Goal: Task Accomplishment & Management: Manage account settings

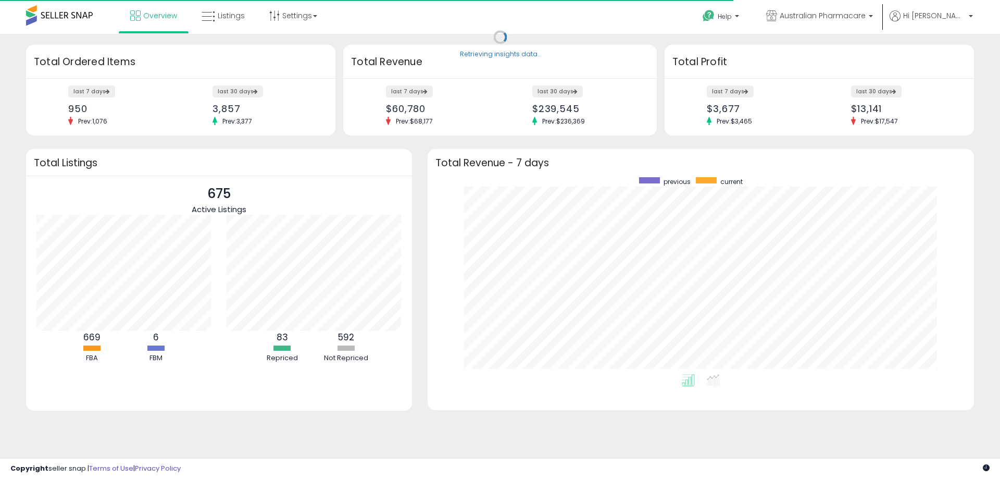
scroll to position [197, 525]
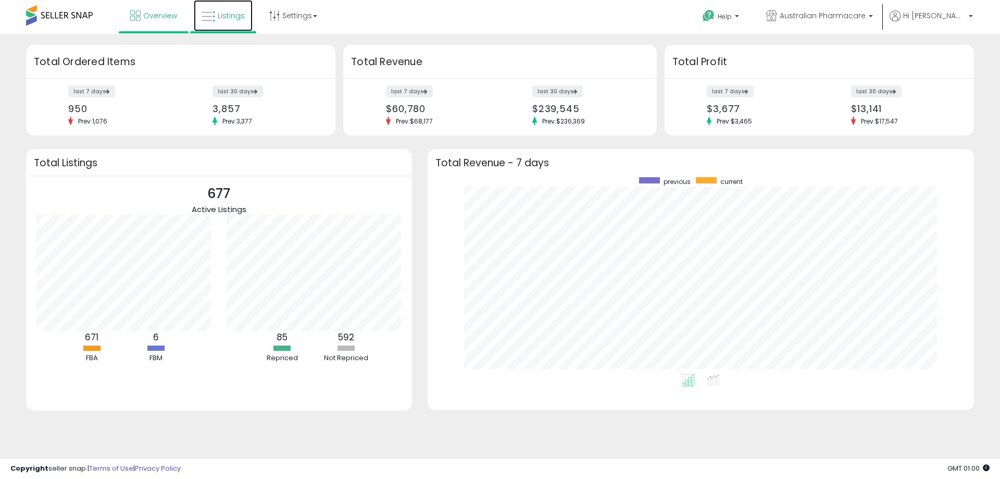
click at [231, 22] on link "Listings" at bounding box center [223, 15] width 59 height 31
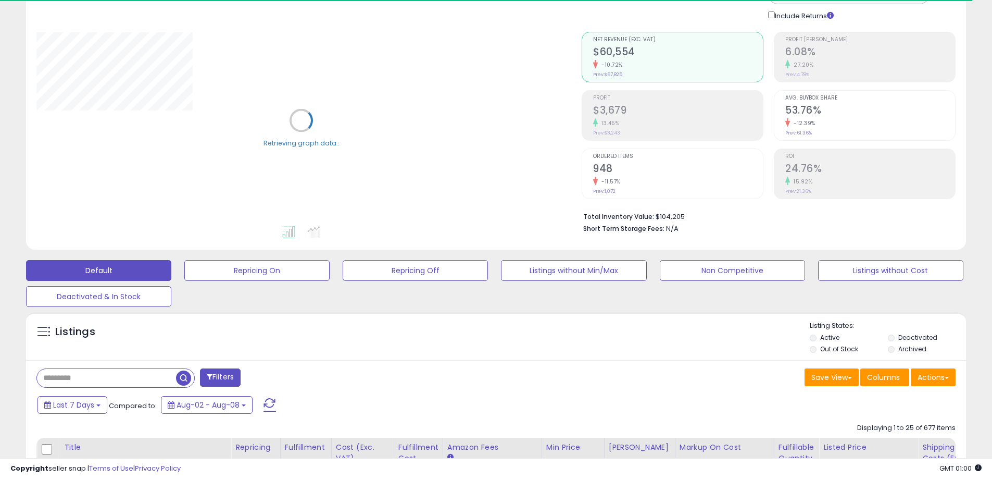
scroll to position [104, 0]
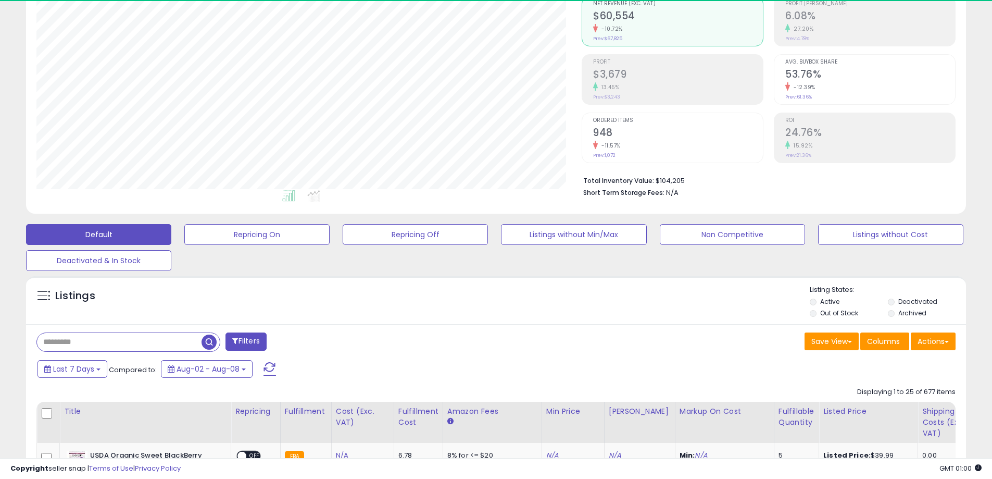
click at [101, 335] on input "text" at bounding box center [119, 342] width 165 height 18
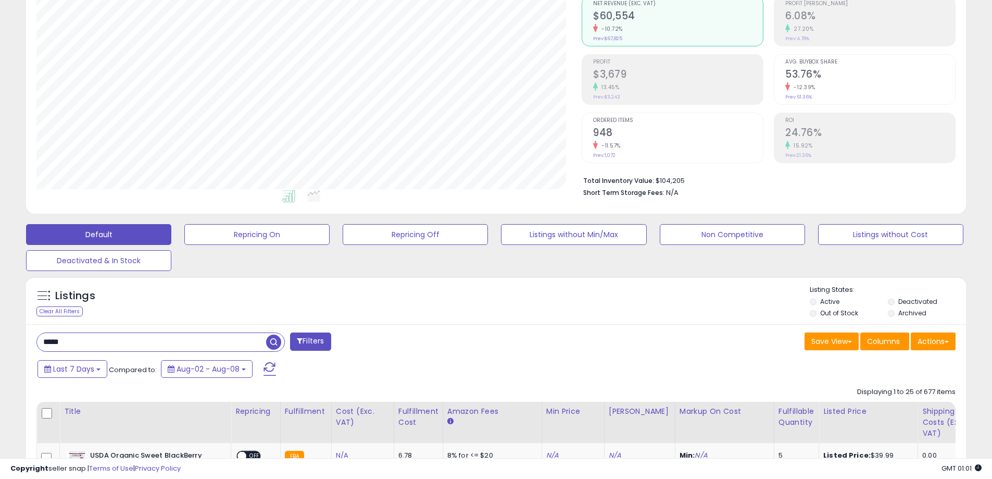
type input "*****"
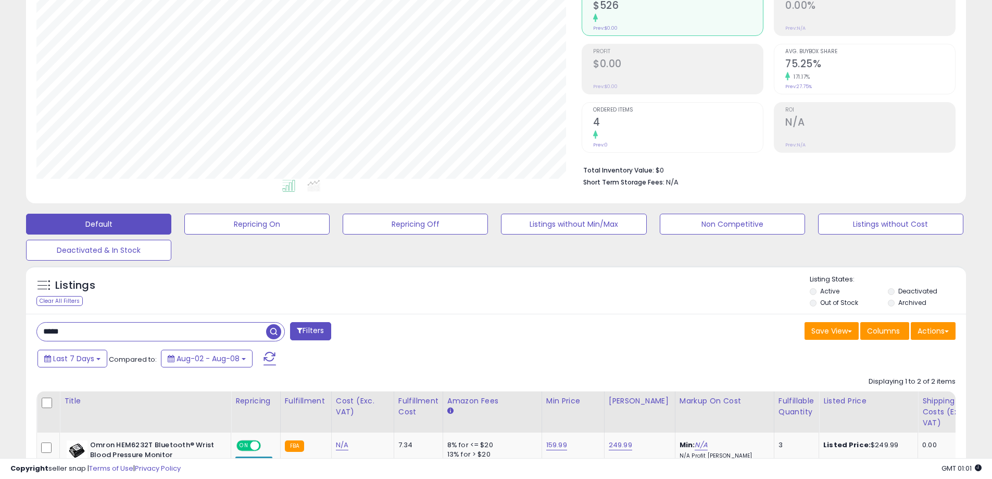
scroll to position [312, 0]
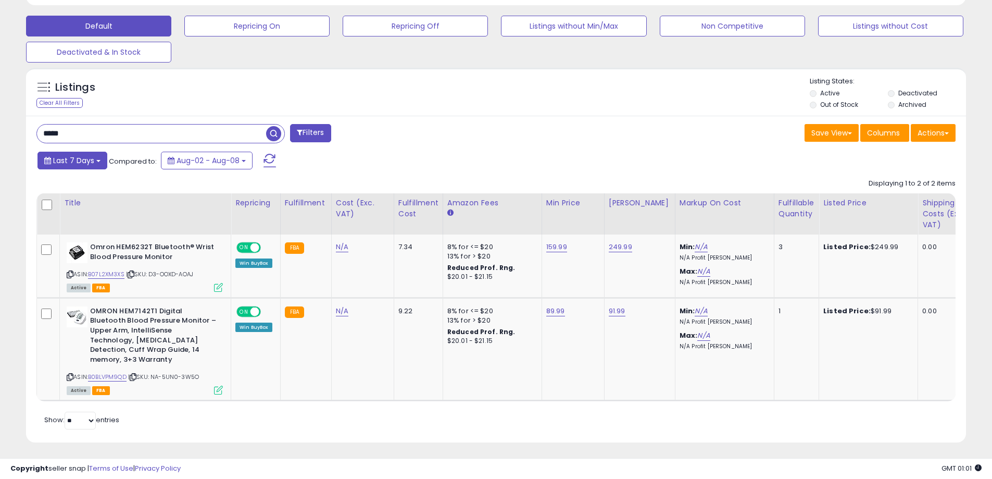
click at [96, 162] on button "Last 7 Days" at bounding box center [72, 161] width 70 height 18
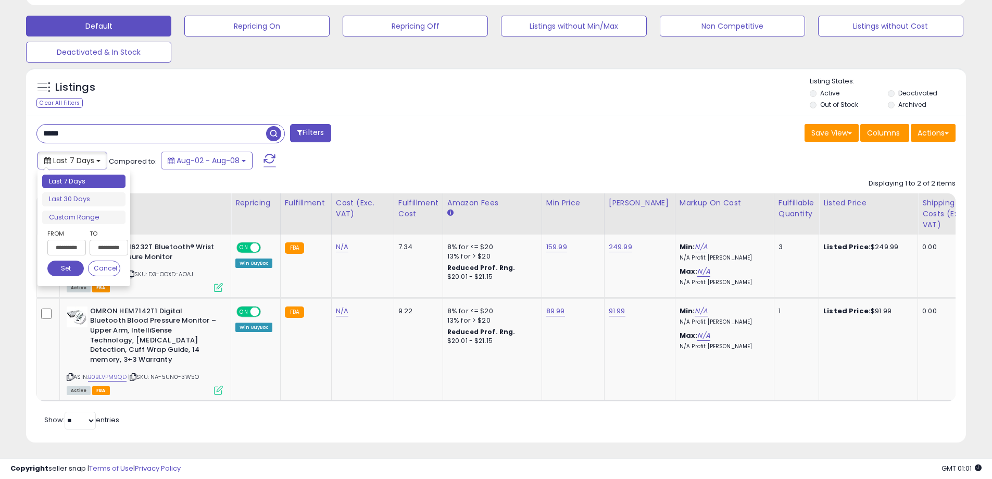
type input "**********"
click at [485, 161] on div "Last 7 Days Compared to: Aug-02 - Aug-08" at bounding box center [379, 161] width 689 height 23
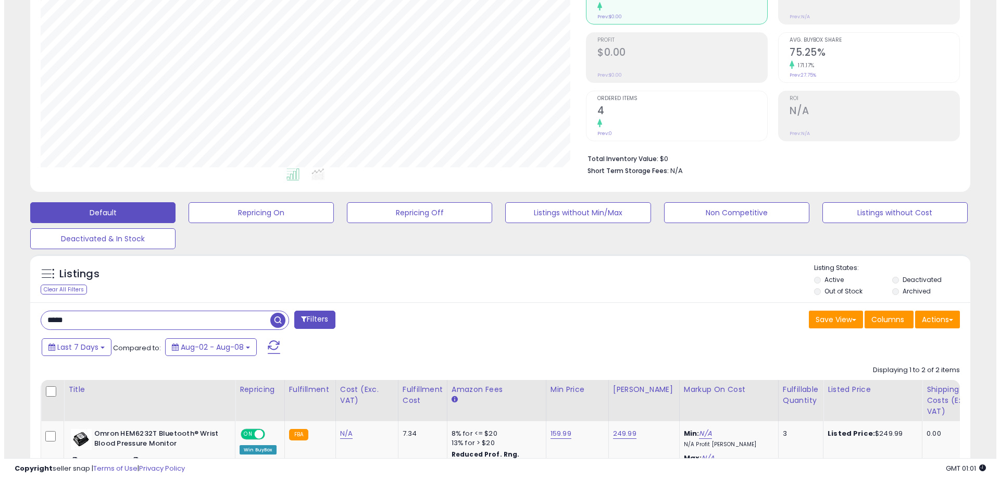
scroll to position [156, 0]
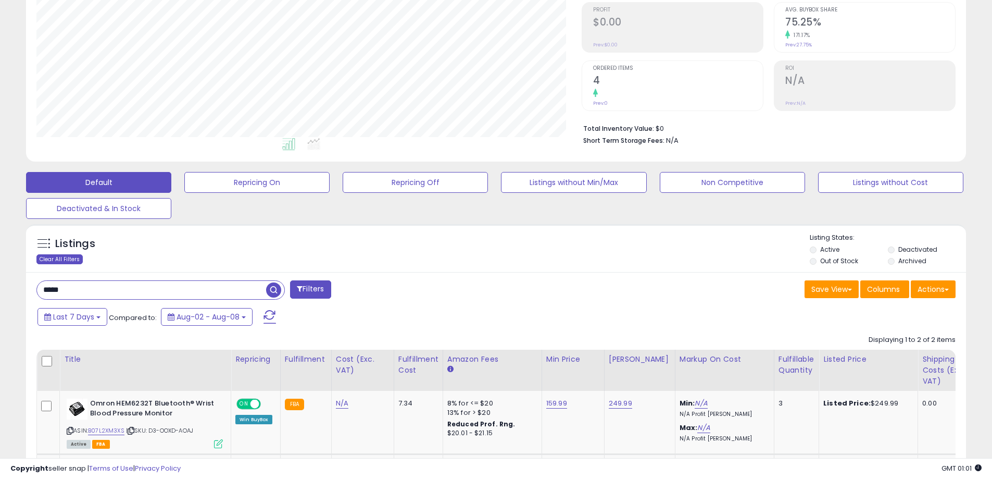
click at [55, 259] on div "Clear All Filters" at bounding box center [59, 259] width 46 height 10
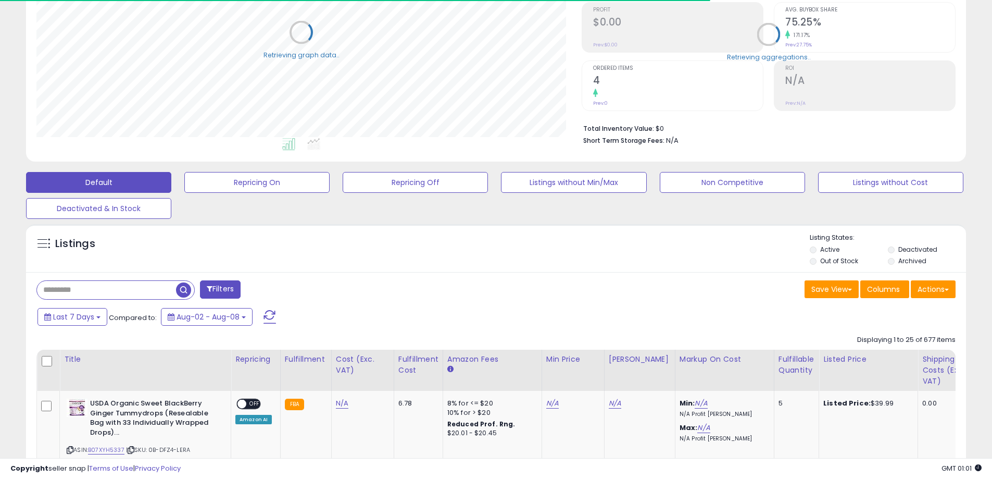
scroll to position [520492, 520160]
click at [133, 287] on input "text" at bounding box center [106, 290] width 139 height 18
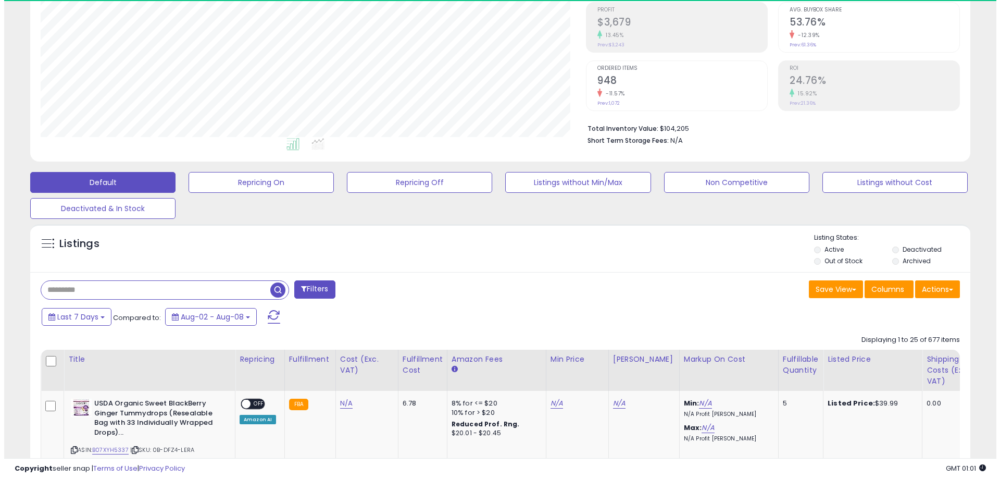
scroll to position [213, 545]
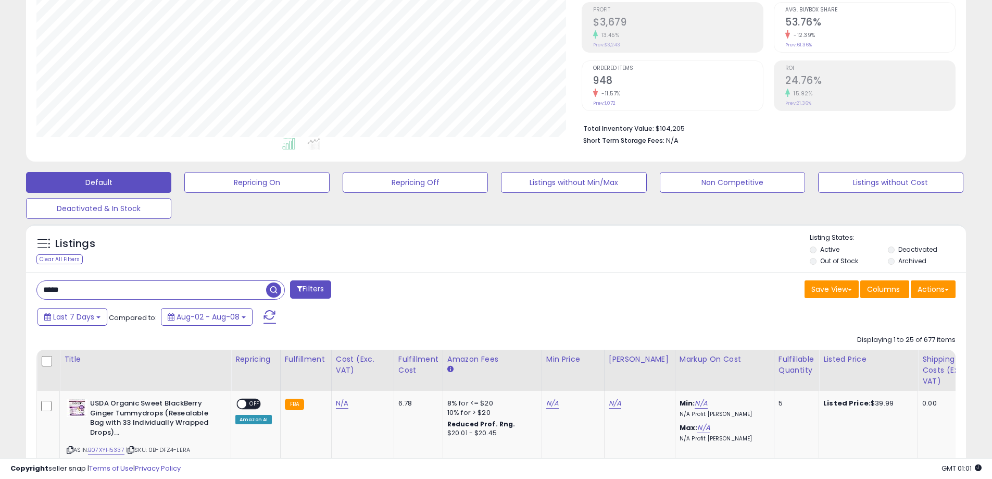
type input "*****"
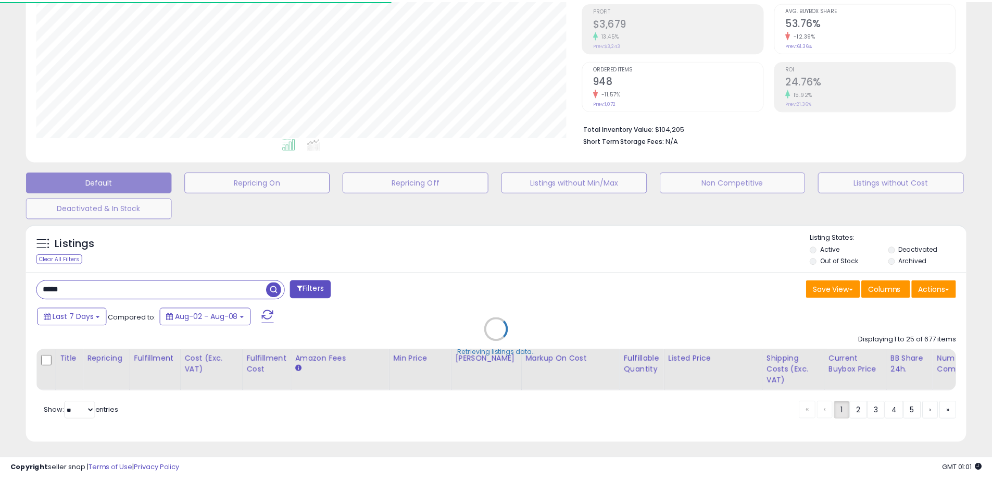
scroll to position [520492, 520160]
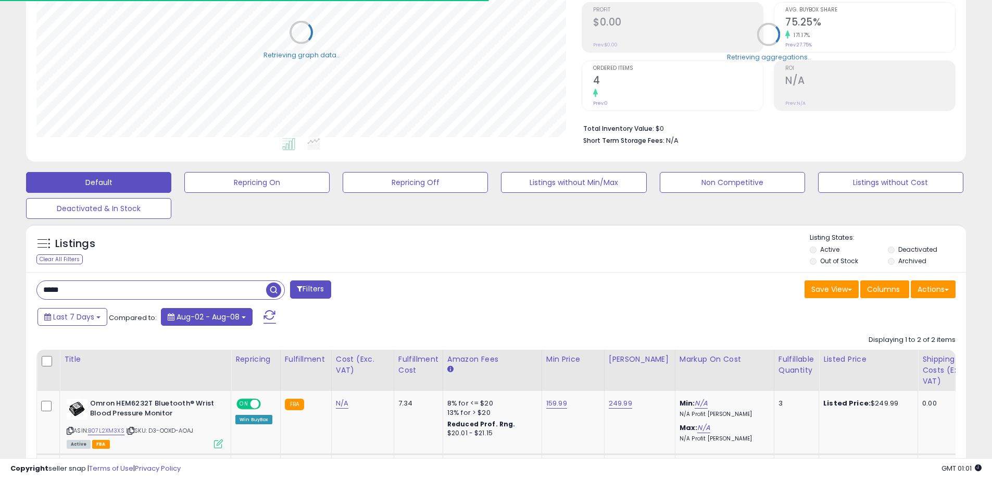
click at [185, 312] on span "Aug-02 - Aug-08" at bounding box center [208, 316] width 63 height 10
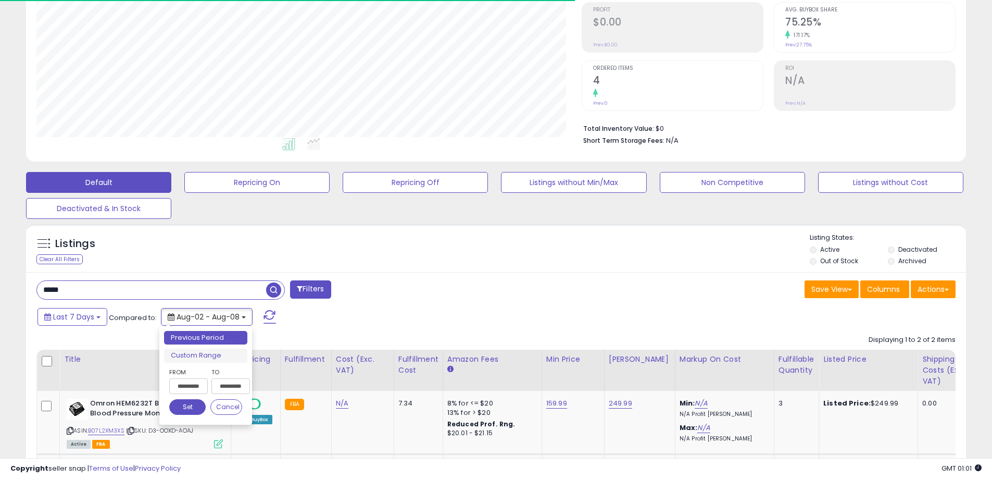
scroll to position [213, 545]
click at [219, 341] on li "Previous Period" at bounding box center [205, 338] width 83 height 14
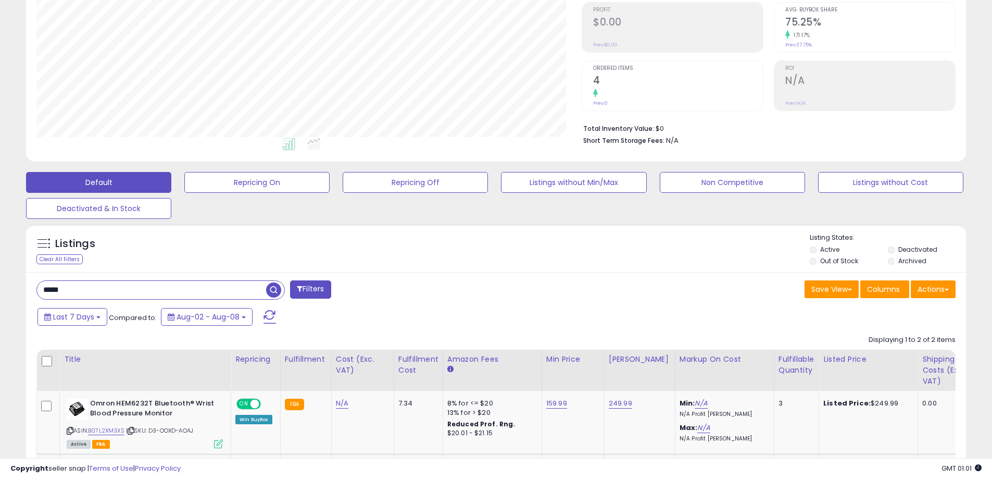
click at [220, 329] on div "Last 7 Days Compared to: Aug-02 - Aug-08" at bounding box center [379, 317] width 689 height 23
click at [227, 319] on span "Aug-02 - Aug-08" at bounding box center [208, 316] width 63 height 10
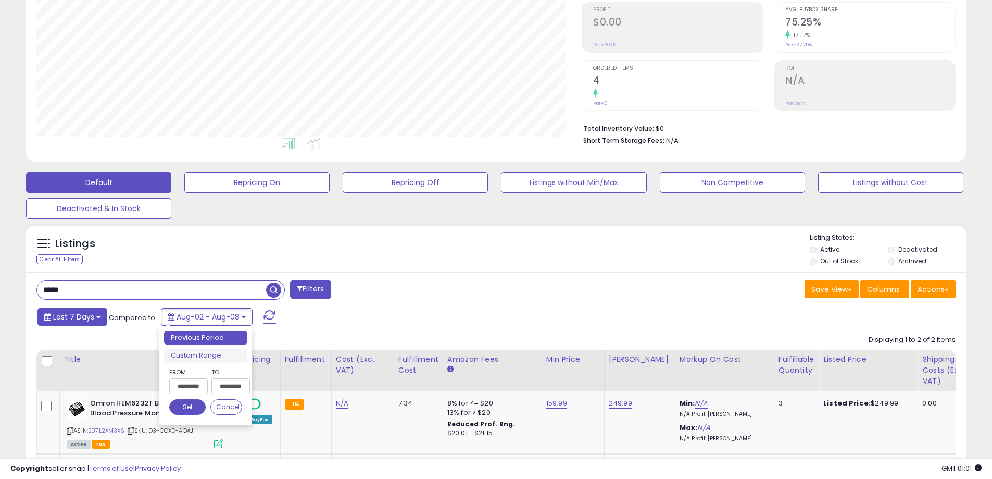
click at [99, 318] on b at bounding box center [98, 317] width 4 height 2
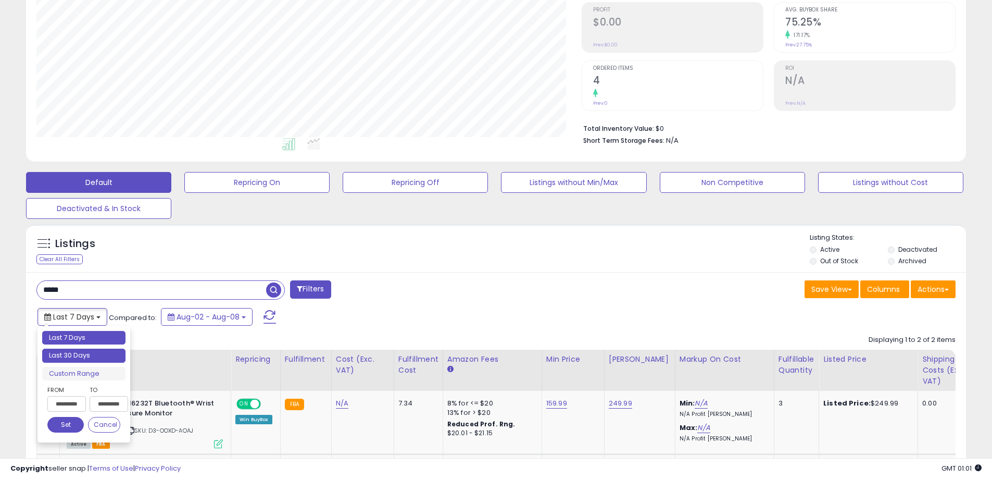
type input "**********"
click at [97, 357] on li "Last 30 Days" at bounding box center [83, 355] width 83 height 14
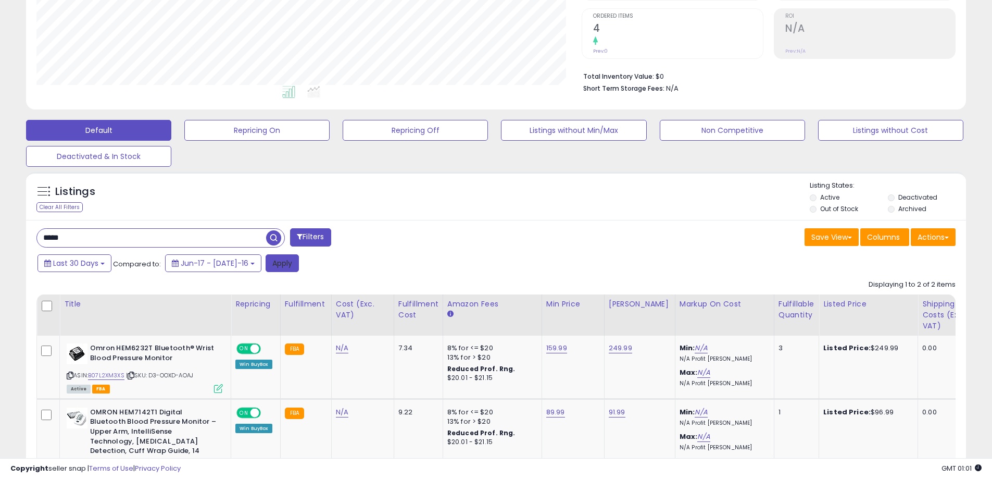
click at [266, 255] on button "Apply" at bounding box center [282, 263] width 33 height 18
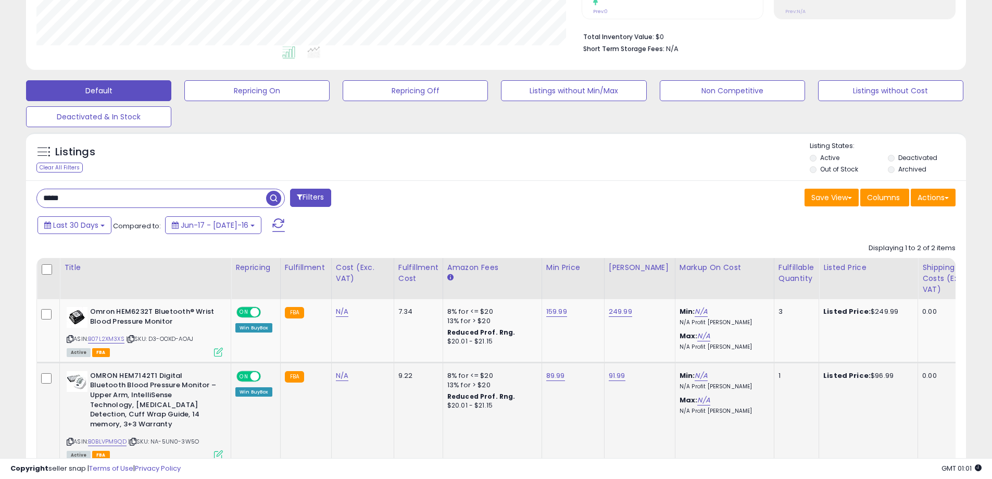
scroll to position [0, 0]
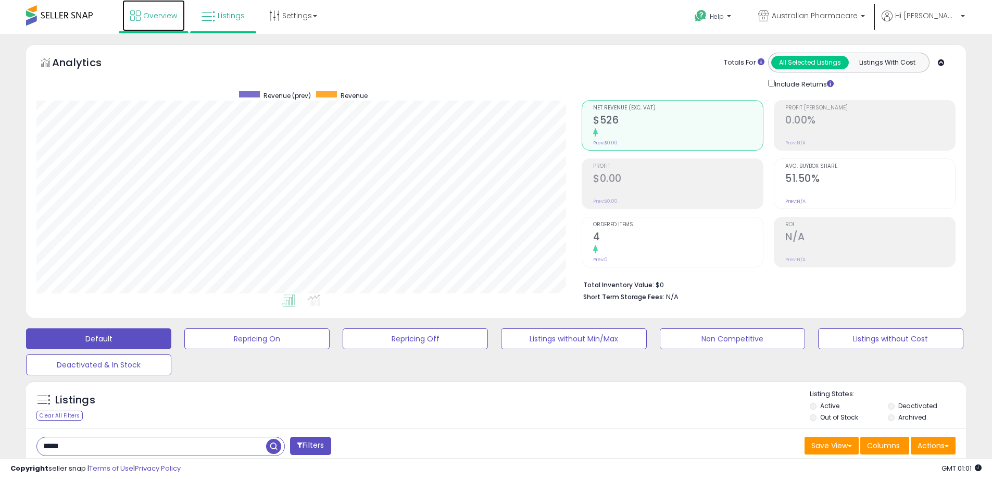
click at [165, 18] on span "Overview" at bounding box center [160, 15] width 34 height 10
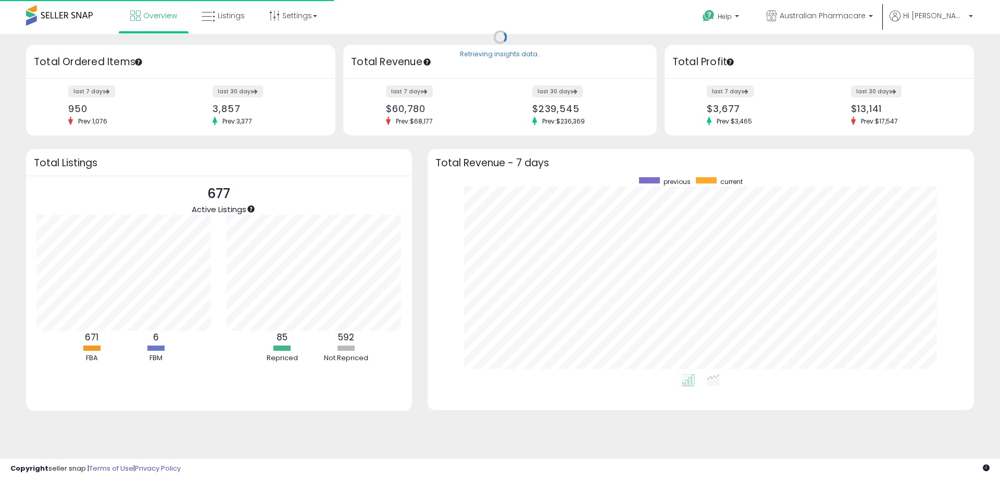
scroll to position [197, 525]
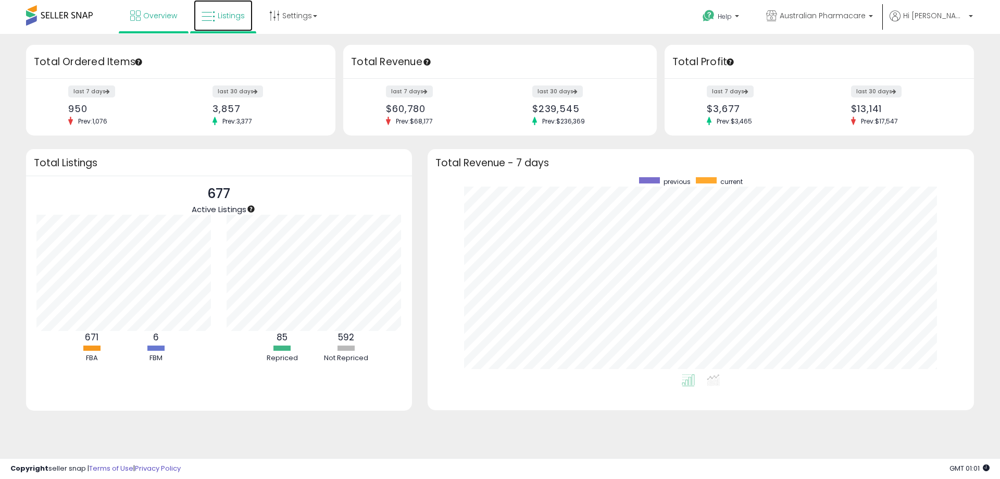
click at [216, 15] on link "Listings" at bounding box center [223, 15] width 59 height 31
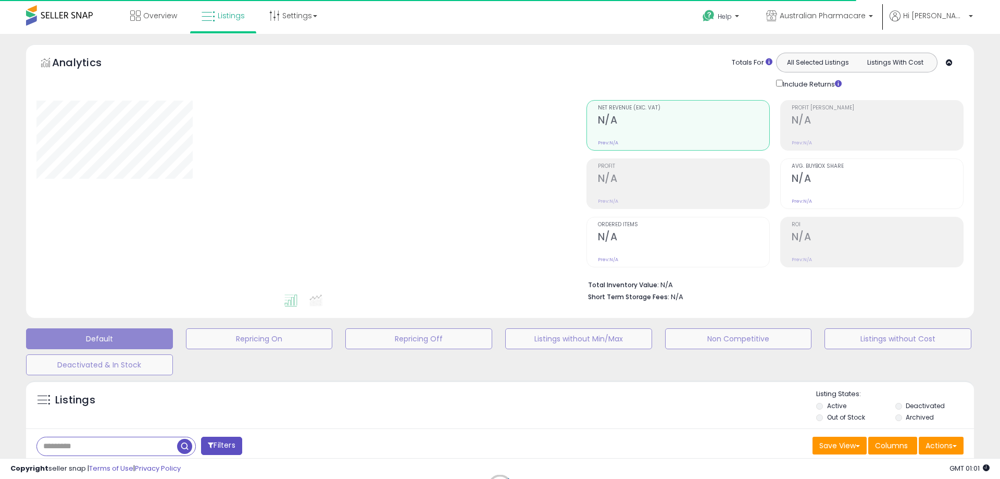
select select "*"
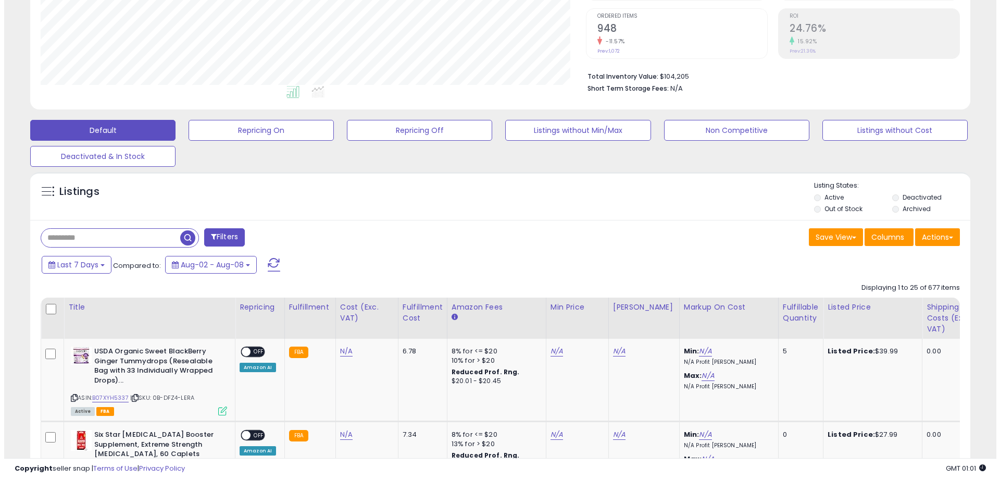
scroll to position [213, 545]
click at [231, 234] on button "Filters" at bounding box center [220, 237] width 41 height 18
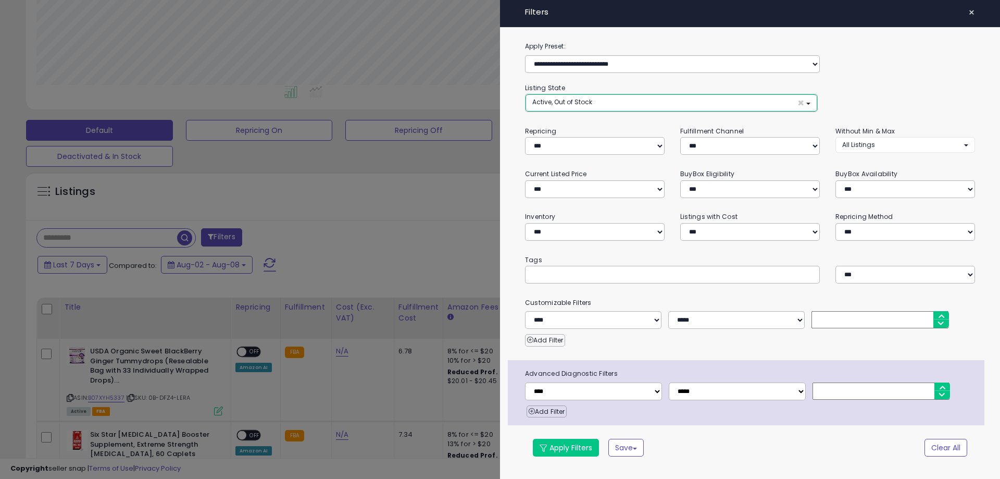
click at [596, 104] on button "Active, Out of Stock ×" at bounding box center [671, 102] width 292 height 17
click at [380, 240] on div at bounding box center [500, 239] width 1000 height 479
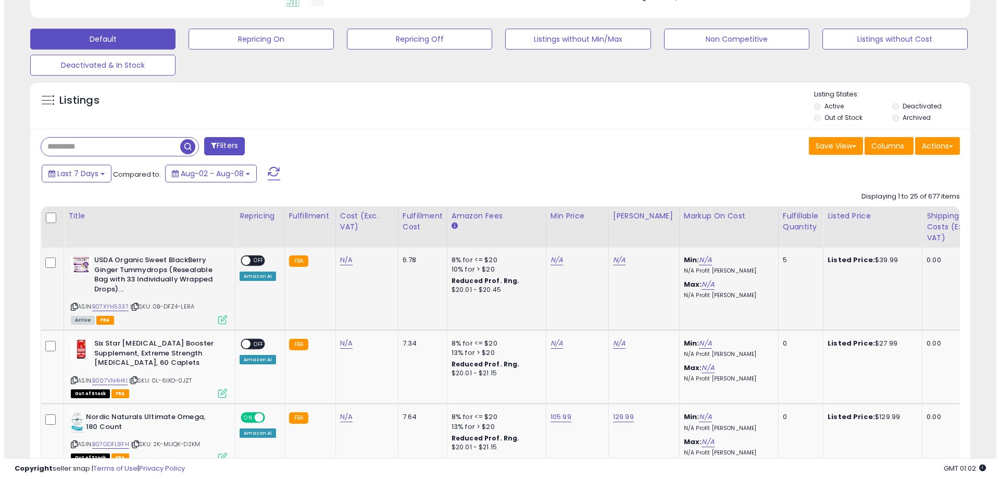
scroll to position [260, 0]
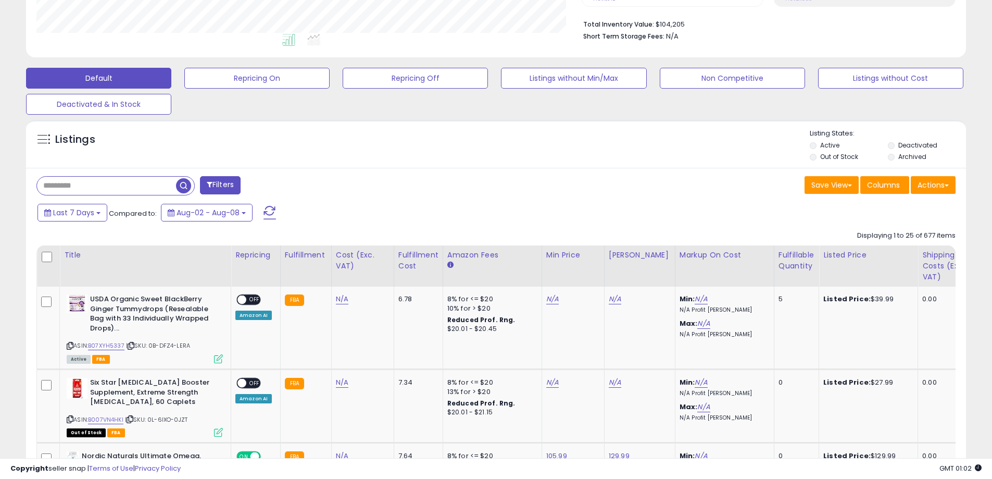
click at [192, 221] on div "Last 7 Days Compared to: Aug-02 - Aug-08" at bounding box center [379, 213] width 689 height 23
click at [70, 212] on span "Last 7 Days" at bounding box center [73, 212] width 41 height 10
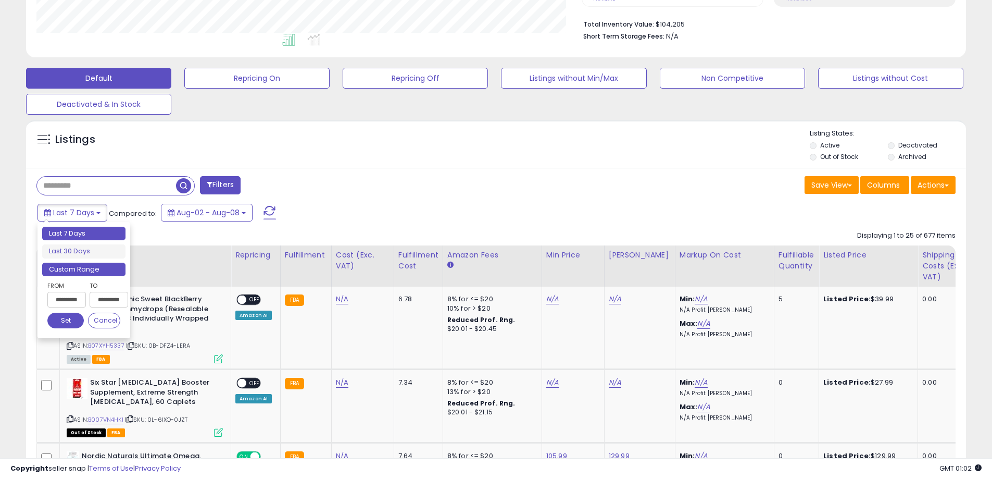
click at [80, 266] on li "Custom Range" at bounding box center [83, 269] width 83 height 14
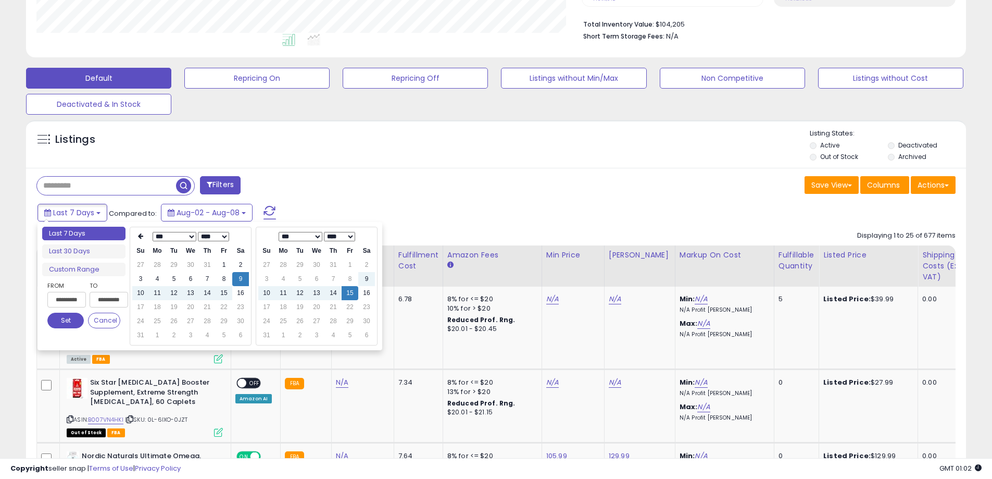
click at [191, 240] on select "*** *** *** *** *** *** *** ***" at bounding box center [175, 236] width 44 height 9
click at [192, 264] on td "1" at bounding box center [190, 265] width 17 height 14
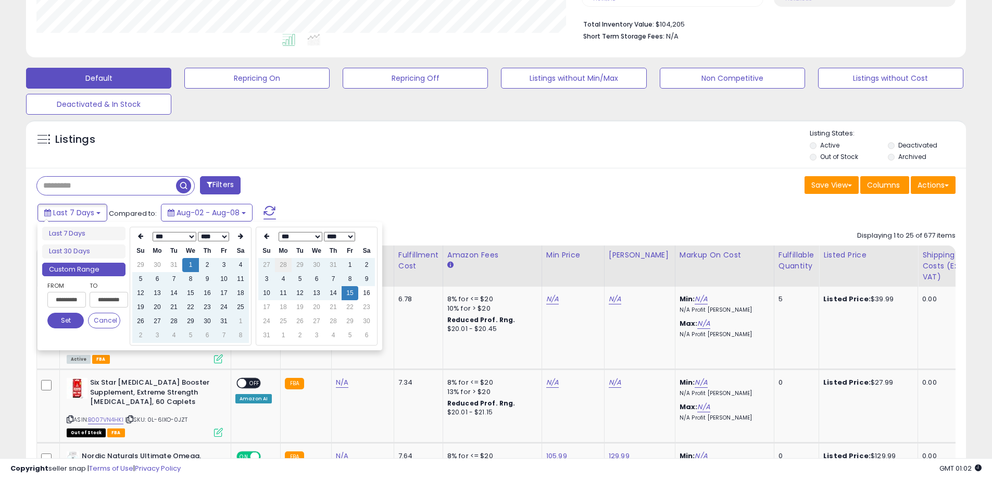
type input "**********"
click at [80, 319] on button "Set" at bounding box center [65, 320] width 36 height 16
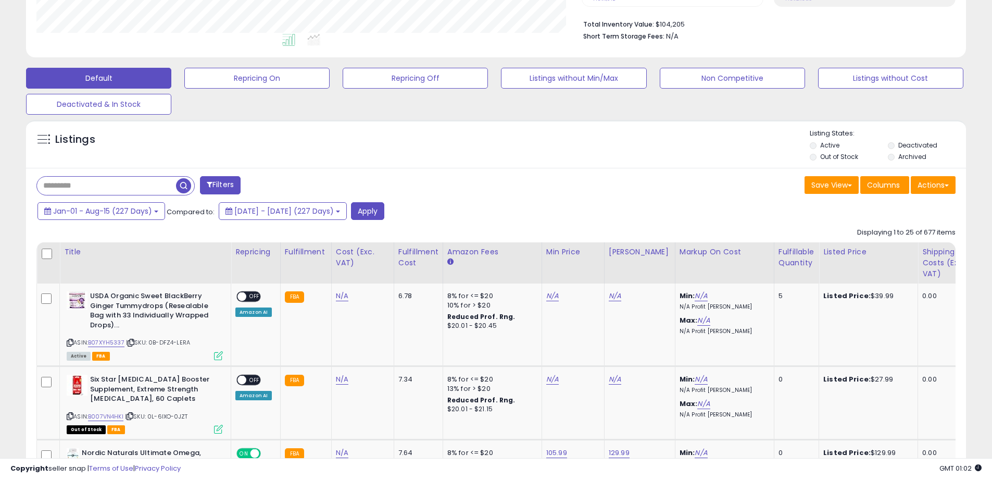
click at [157, 186] on input "text" at bounding box center [106, 186] width 139 height 18
click at [157, 186] on input "*******" at bounding box center [151, 186] width 229 height 18
type input "*****"
click at [331, 193] on button "Filters" at bounding box center [310, 185] width 41 height 18
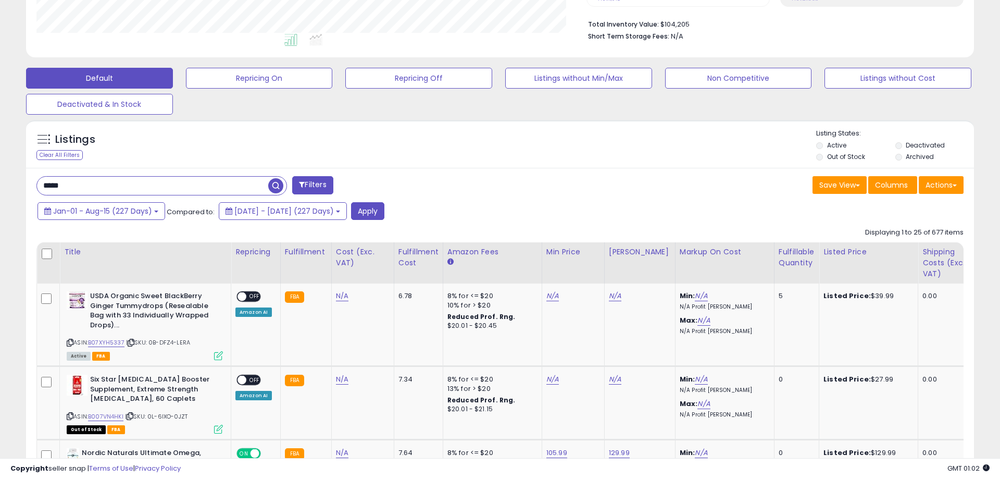
scroll to position [213, 550]
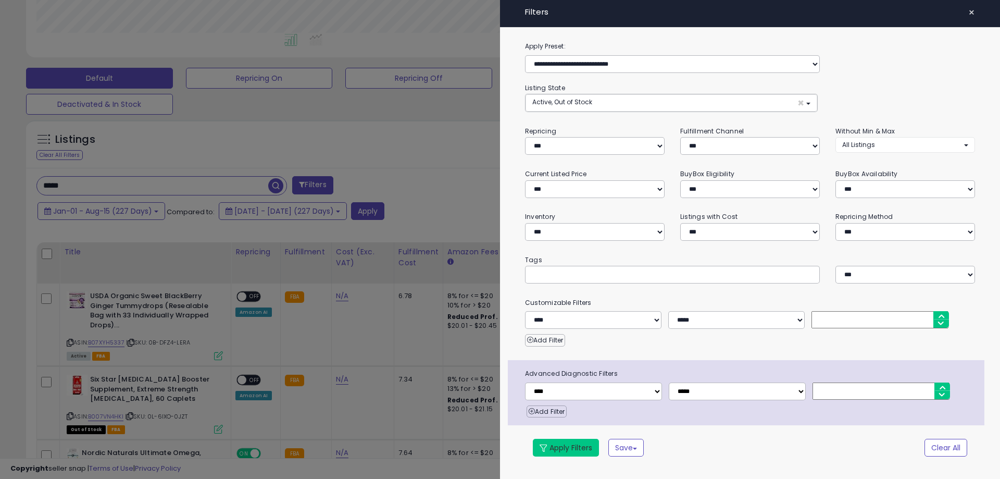
click at [576, 454] on button "Apply Filters" at bounding box center [566, 447] width 66 height 18
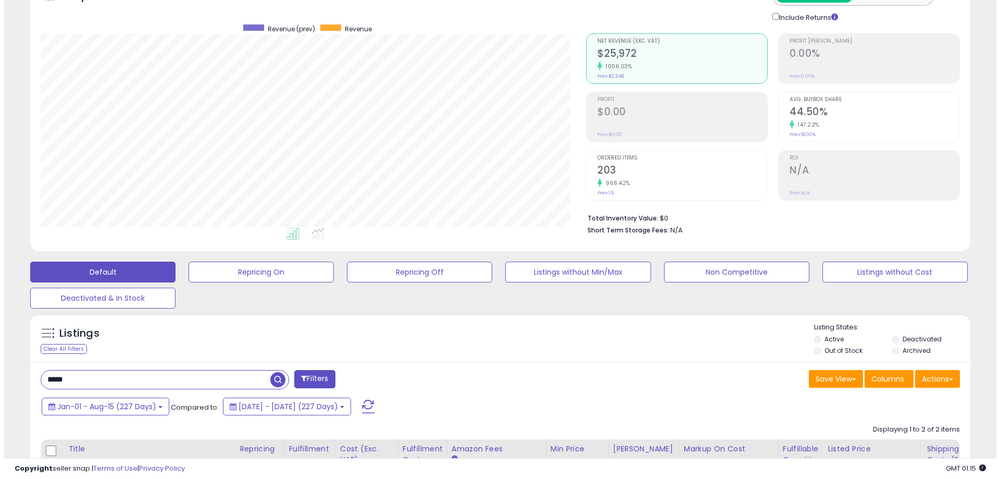
scroll to position [62, 0]
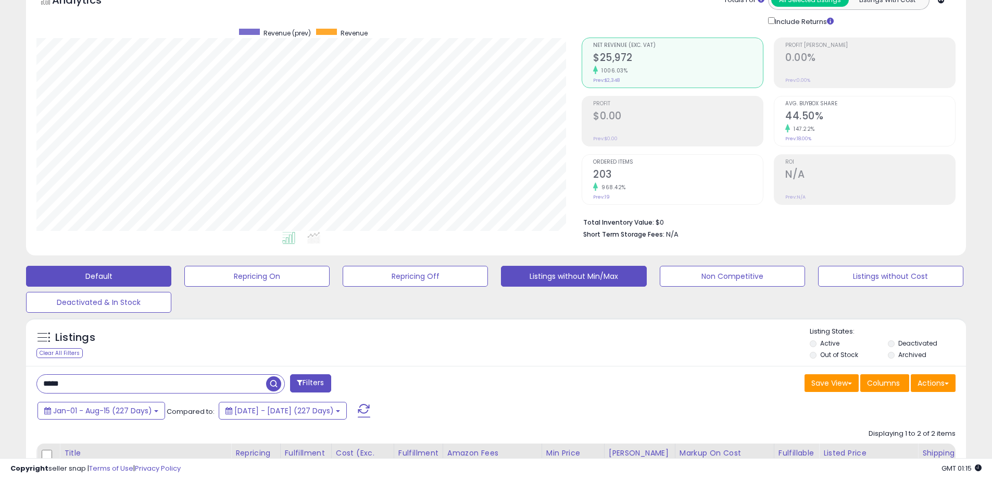
click at [330, 282] on button "Listings without Min/Max" at bounding box center [256, 276] width 145 height 21
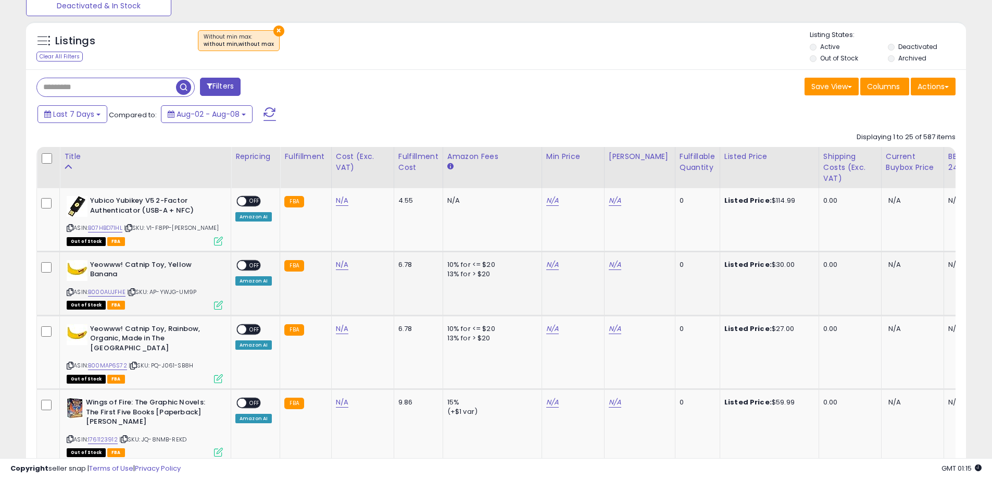
scroll to position [375, 0]
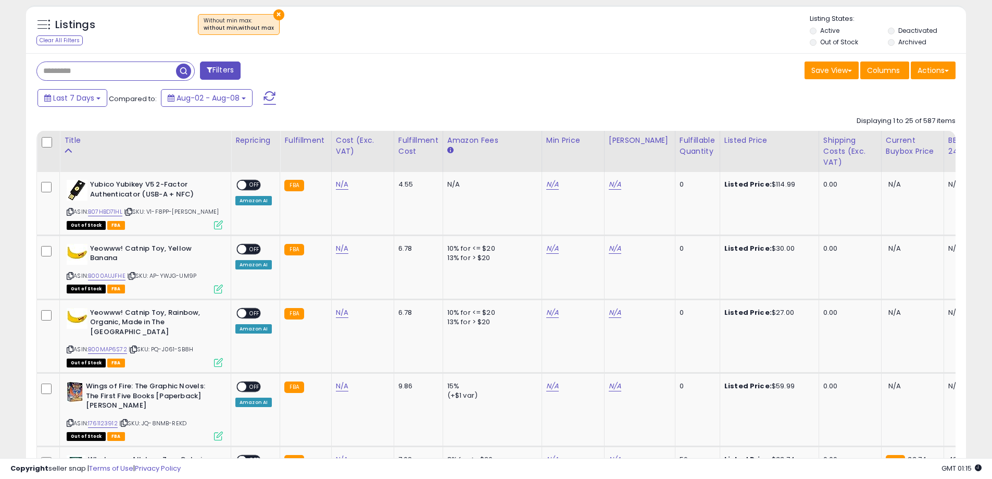
click at [144, 69] on input "text" at bounding box center [106, 71] width 139 height 18
type input "*****"
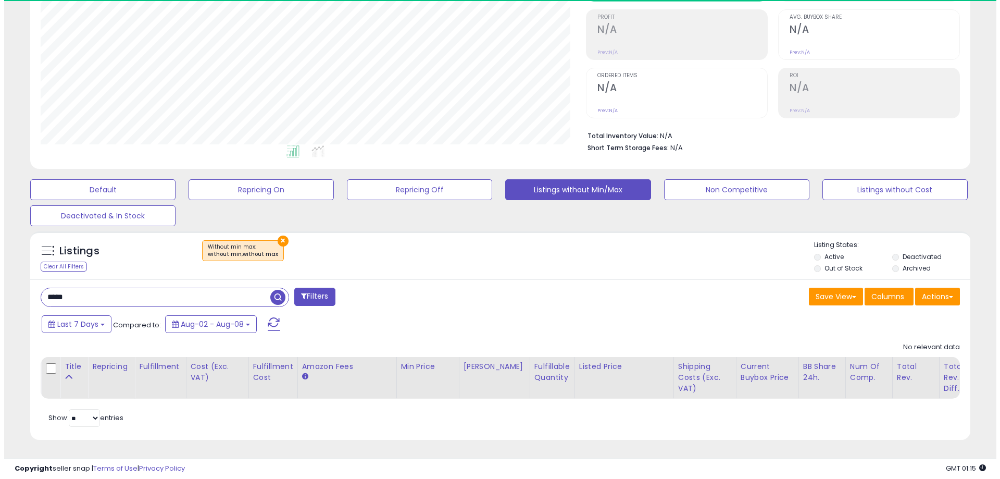
scroll to position [213, 545]
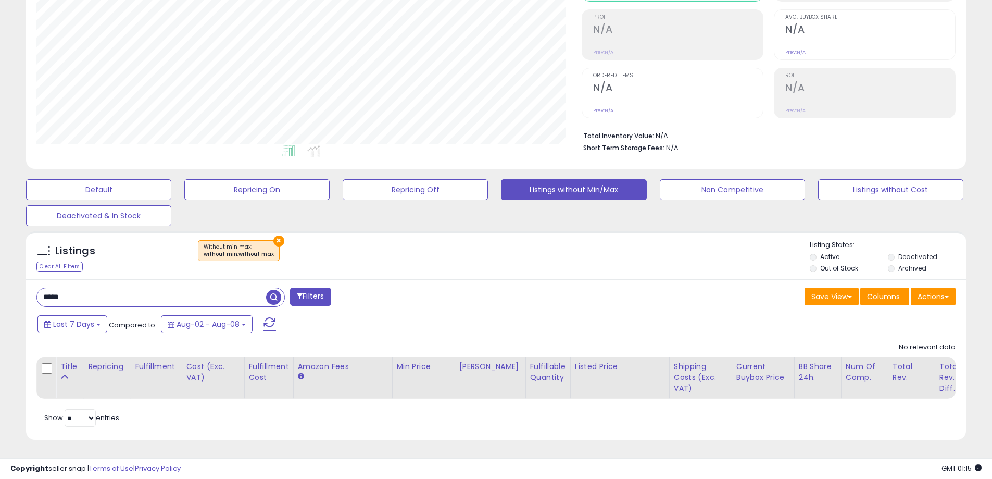
click at [268, 174] on div "Default Repricing On Repricing Off Listings without Min/Max Non Competitive Lis…" at bounding box center [496, 200] width 966 height 52
click at [171, 179] on button "Repricing On" at bounding box center [98, 189] width 145 height 21
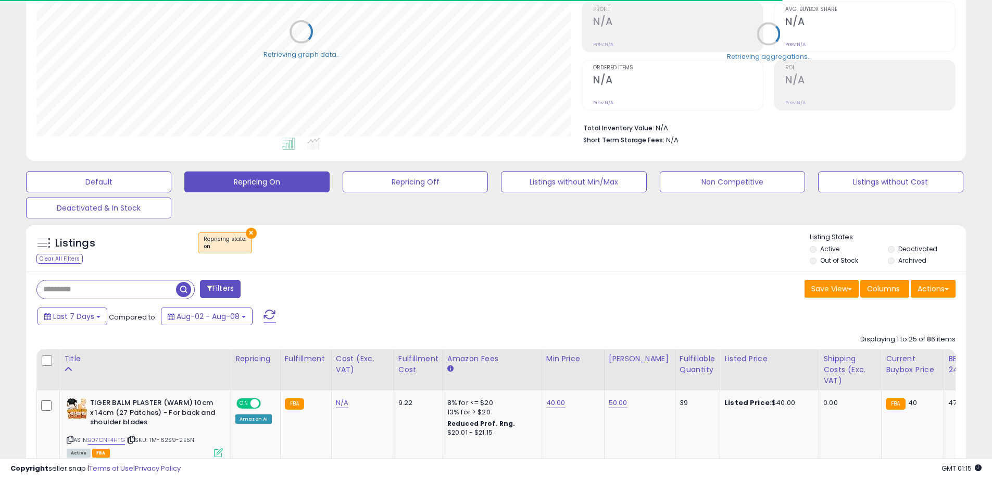
scroll to position [520492, 520160]
drag, startPoint x: 157, startPoint y: 288, endPoint x: 166, endPoint y: 280, distance: 12.2
click at [157, 288] on input "text" at bounding box center [106, 289] width 139 height 18
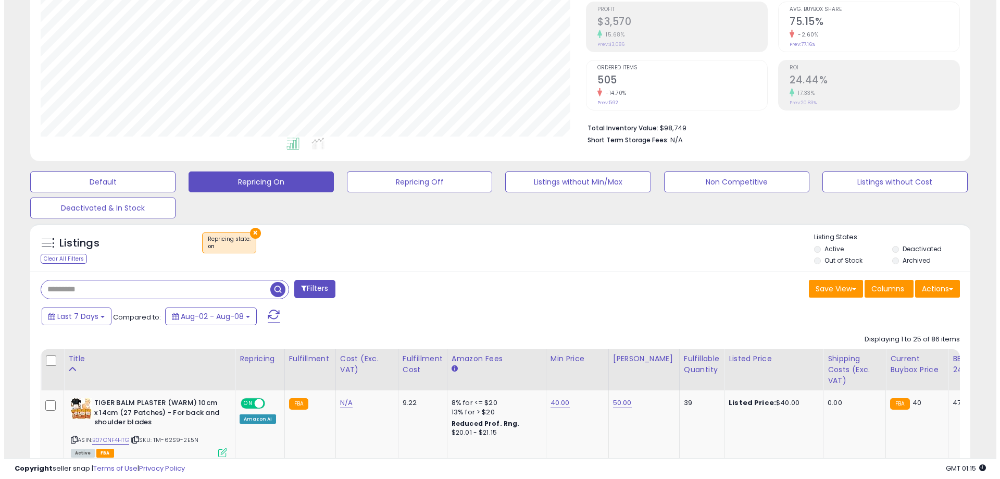
scroll to position [213, 545]
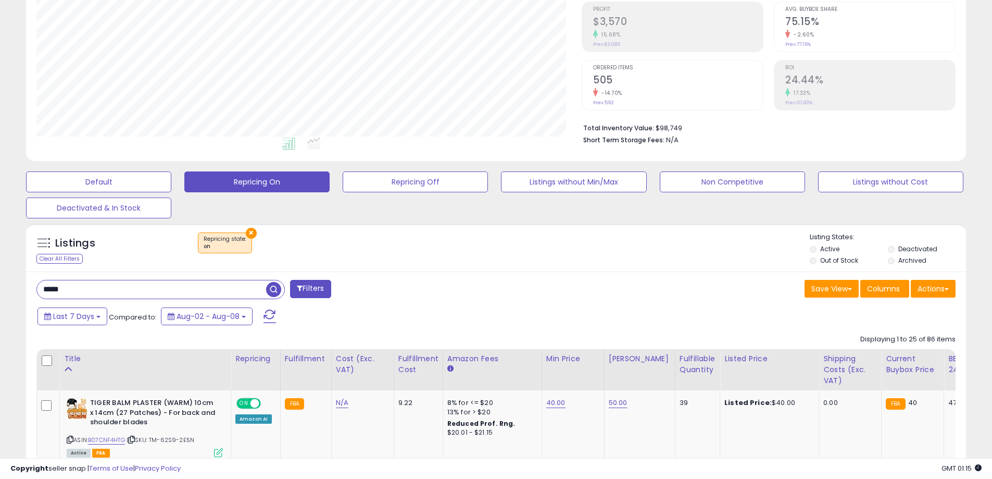
type input "*****"
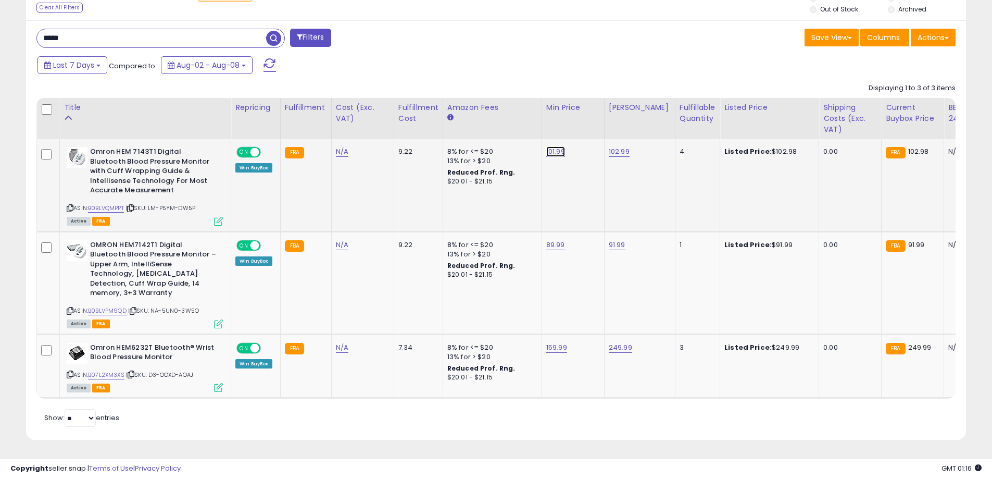
click at [559, 146] on link "101.99" at bounding box center [555, 151] width 19 height 10
drag, startPoint x: 542, startPoint y: 117, endPoint x: 444, endPoint y: 115, distance: 98.4
click at [444, 115] on table "Title Repricing" at bounding box center [815, 248] width 1559 height 300
type input "*****"
click at [613, 146] on link "102.99" at bounding box center [619, 151] width 21 height 10
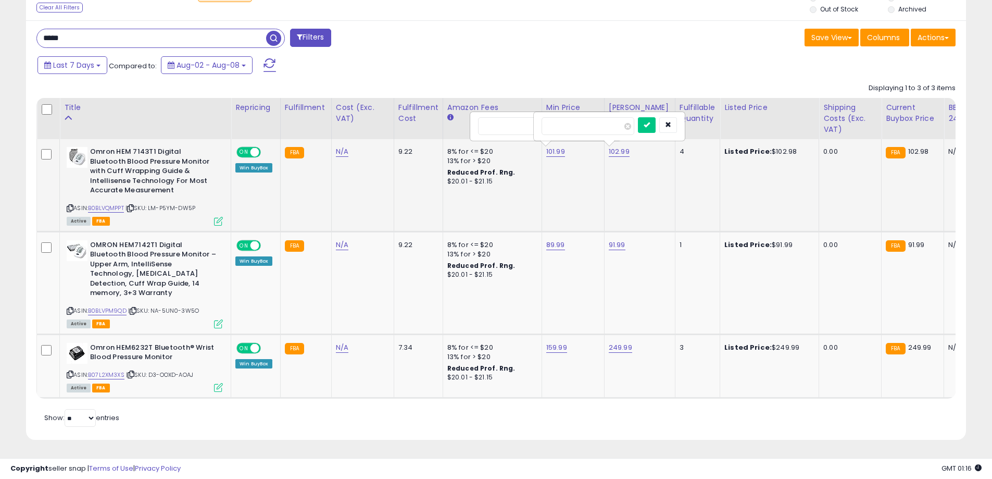
drag, startPoint x: 622, startPoint y: 121, endPoint x: 484, endPoint y: 128, distance: 138.2
click at [484, 334] on tr "Omron HEM 7143T1 Digital Bluetooth Blood Pressure Monitor with Cuff Wrapping Gu…" at bounding box center [816, 366] width 1558 height 64
type input "*"
type input "******"
click at [656, 117] on button "submit" at bounding box center [647, 125] width 18 height 16
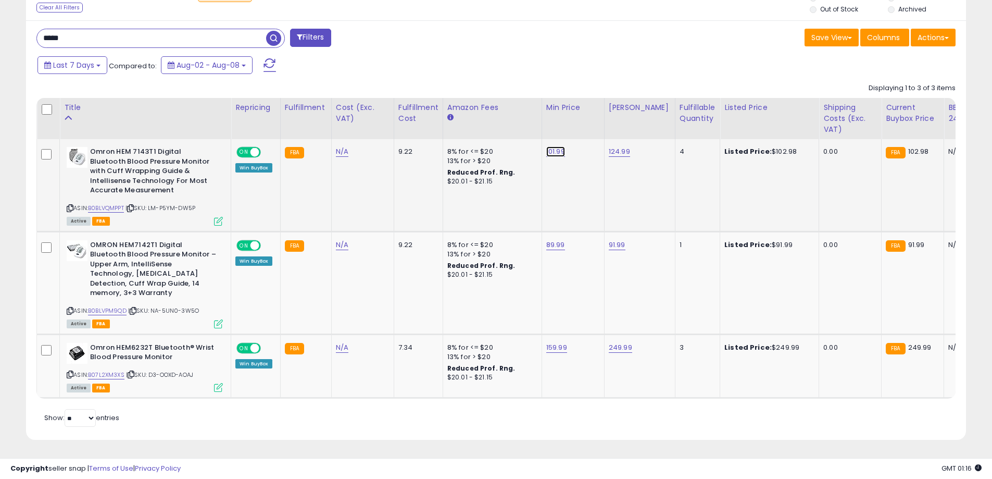
click at [550, 148] on link "101.99" at bounding box center [555, 151] width 19 height 10
drag, startPoint x: 510, startPoint y: 111, endPoint x: 429, endPoint y: 109, distance: 81.8
click at [429, 109] on table "Title Repricing" at bounding box center [815, 248] width 1559 height 300
type input "*****"
click at [592, 117] on button "submit" at bounding box center [583, 125] width 18 height 16
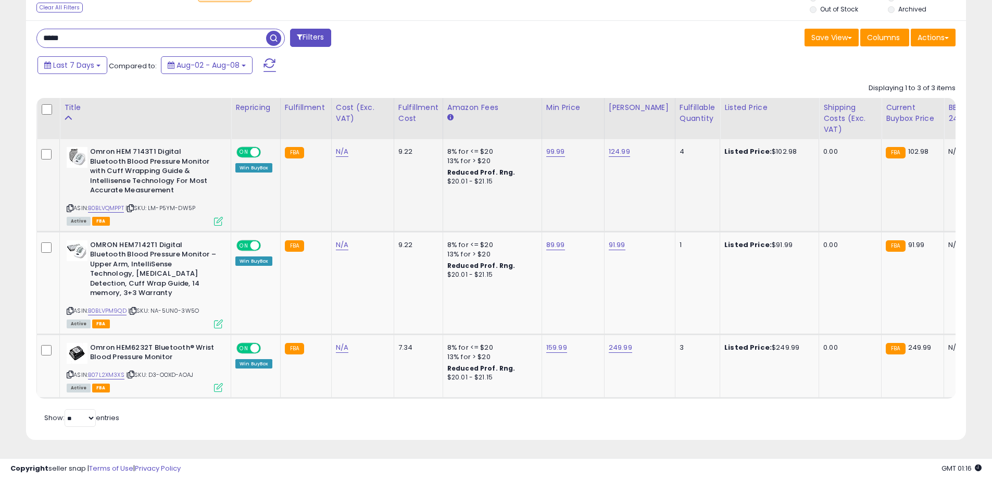
click at [245, 148] on span "ON" at bounding box center [243, 152] width 13 height 9
click at [69, 308] on icon at bounding box center [70, 311] width 7 height 6
click at [249, 241] on span "ON" at bounding box center [243, 245] width 13 height 9
click at [556, 157] on link "89.99" at bounding box center [555, 151] width 19 height 10
drag, startPoint x: 540, startPoint y: 211, endPoint x: 407, endPoint y: 216, distance: 133.4
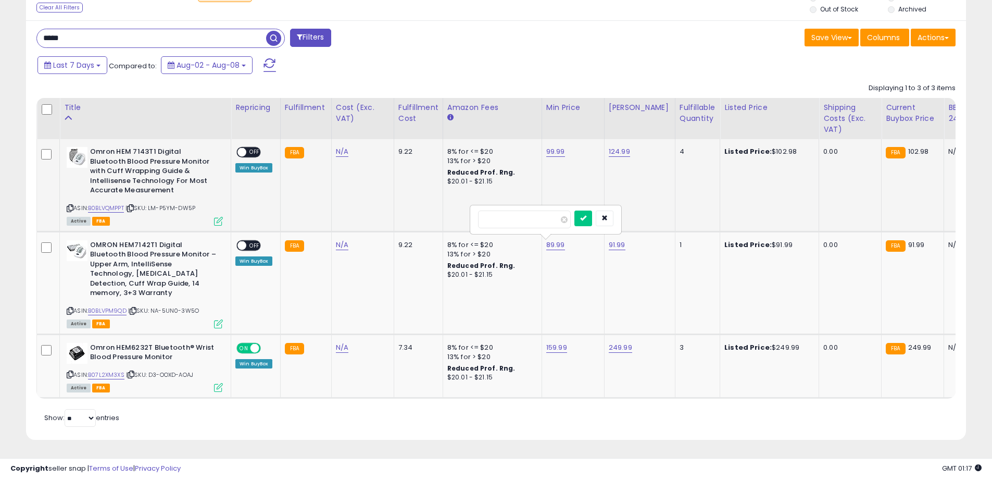
click at [407, 216] on tbody "Omron HEM 7143T1 Digital Bluetooth Blood Pressure Monitor with Cuff Wrapping Gu…" at bounding box center [816, 268] width 1558 height 259
type input "*****"
click at [586, 215] on icon "submit" at bounding box center [583, 218] width 6 height 6
click at [621, 157] on link "91.99" at bounding box center [619, 151] width 21 height 10
drag, startPoint x: 603, startPoint y: 213, endPoint x: 499, endPoint y: 212, distance: 103.6
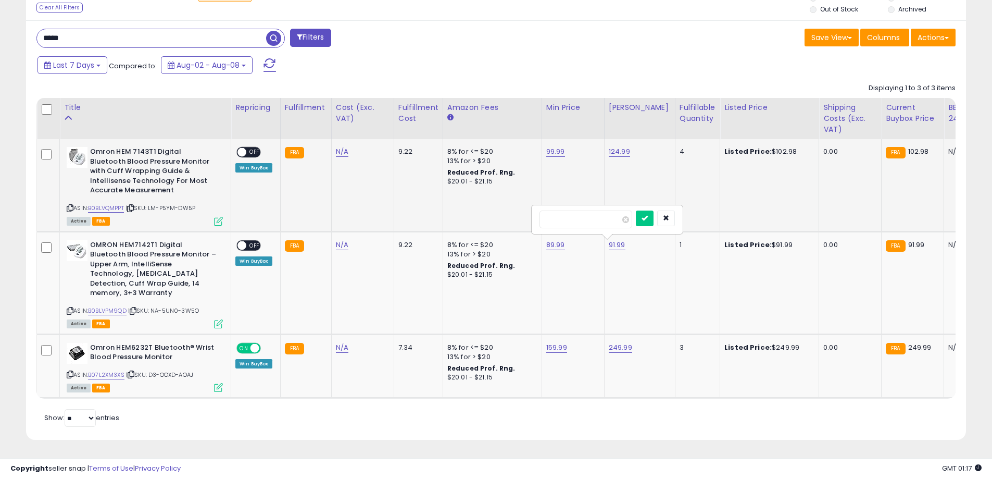
click at [499, 212] on tbody "Omron HEM 7143T1 Digital Bluetooth Blood Pressure Monitor with Cuff Wrapping Gu…" at bounding box center [816, 268] width 1558 height 259
type input "*"
type input "******"
click button "submit" at bounding box center [645, 218] width 18 height 16
click at [69, 371] on icon at bounding box center [70, 374] width 7 height 6
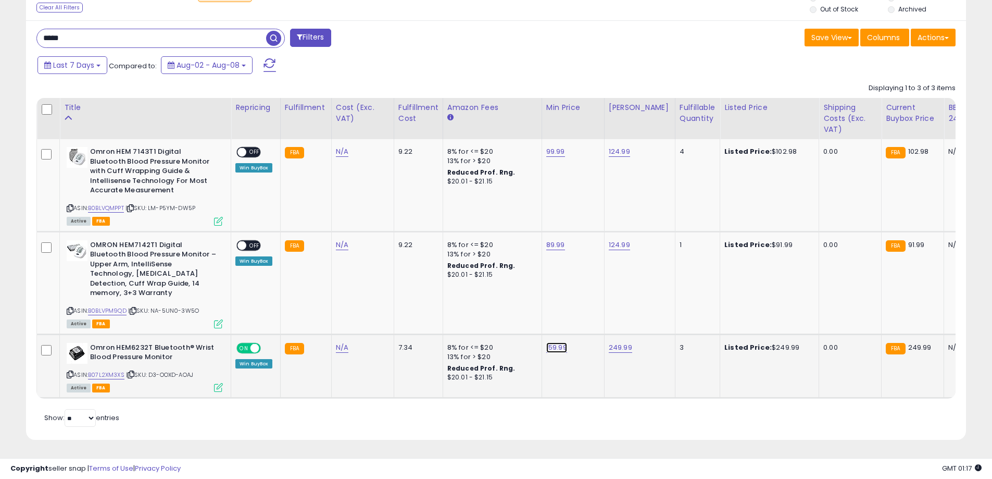
click at [561, 157] on link "159.99" at bounding box center [555, 151] width 19 height 10
drag, startPoint x: 478, startPoint y: 316, endPoint x: 437, endPoint y: 316, distance: 40.6
click at [437, 316] on tbody "Omron HEM 7143T1 Digital Bluetooth Blood Pressure Monitor with Cuff Wrapping Gu…" at bounding box center [816, 268] width 1558 height 259
type input "*"
type input "******"
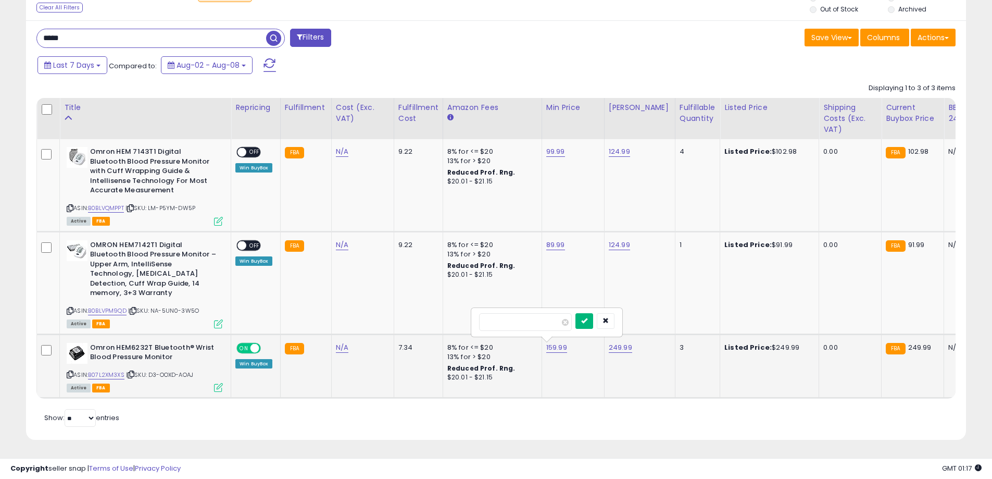
click at [593, 317] on button "submit" at bounding box center [584, 321] width 18 height 16
click at [630, 343] on div "249.99" at bounding box center [638, 347] width 58 height 9
click at [622, 157] on link "249.99" at bounding box center [619, 151] width 21 height 10
drag, startPoint x: 605, startPoint y: 315, endPoint x: 426, endPoint y: 332, distance: 179.4
click at [441, 334] on tr "Omron HEM6232T Bluetooth® Wrist Blood Pressure Monitor ASIN: B07L2XM3XS | SKU: …" at bounding box center [816, 366] width 1558 height 64
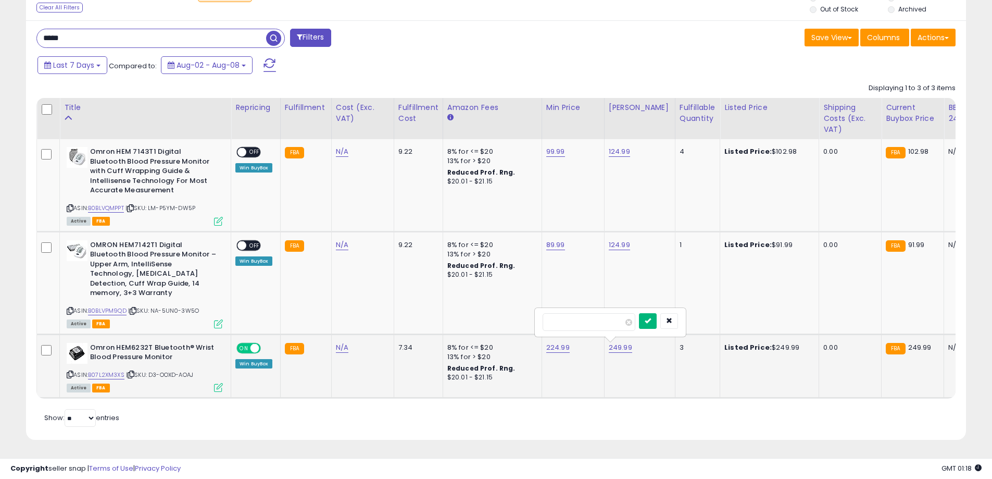
type input "******"
click at [657, 317] on button "submit" at bounding box center [648, 321] width 18 height 16
click at [248, 241] on span "OFF" at bounding box center [254, 245] width 17 height 9
drag, startPoint x: 245, startPoint y: 242, endPoint x: 252, endPoint y: 237, distance: 8.2
click at [244, 242] on div "ON OFF" at bounding box center [248, 245] width 24 height 11
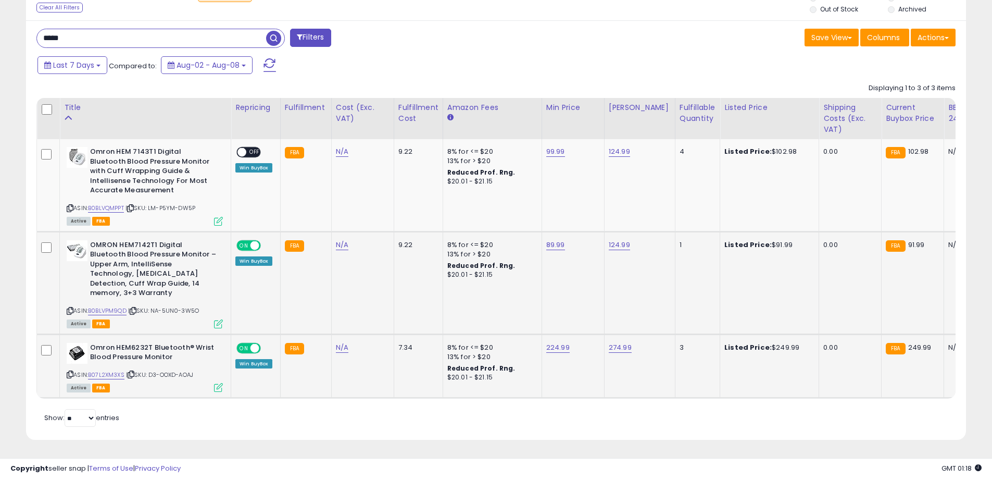
click at [257, 243] on div "ON OFF Win BuyBox" at bounding box center [253, 252] width 37 height 25
click at [248, 241] on span "ON" at bounding box center [243, 245] width 13 height 9
